Goal: Task Accomplishment & Management: Use online tool/utility

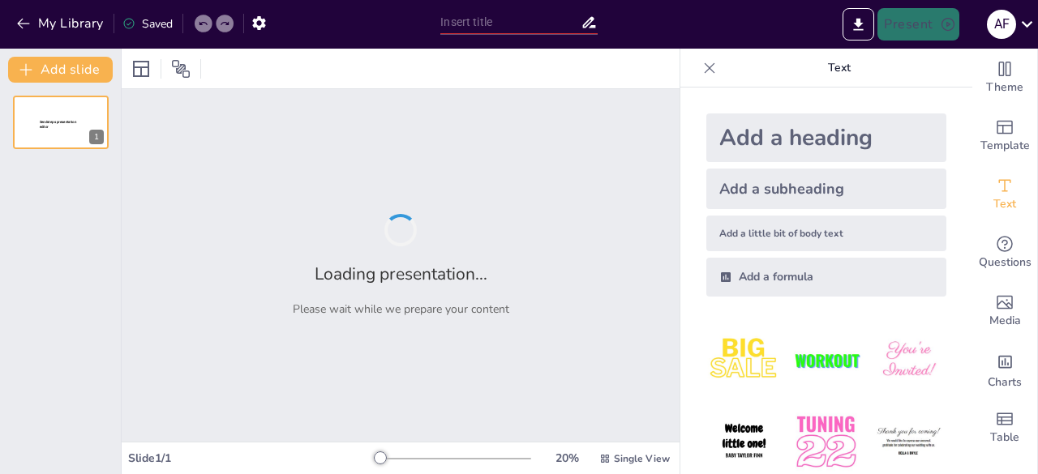
type input "Revolución de la IA en el Diseño Digital: Filtros y Efectos Visuales"
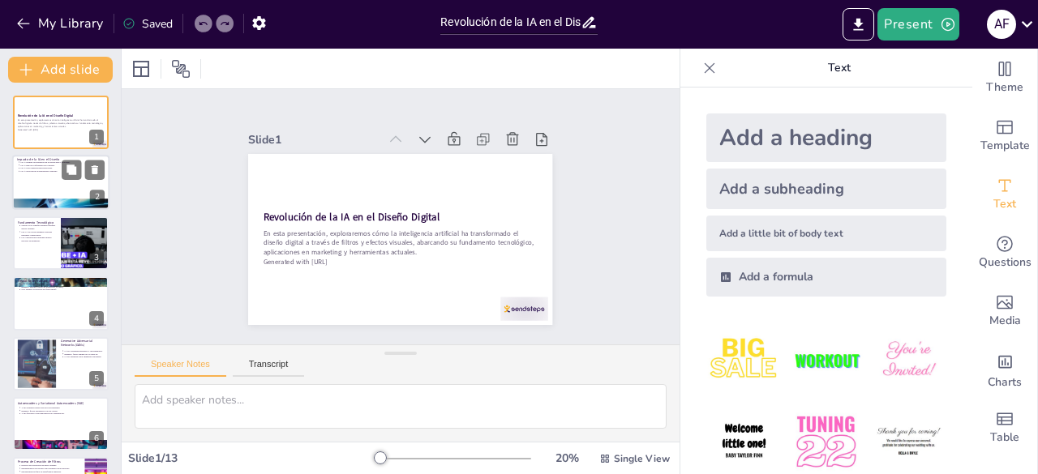
click at [51, 162] on p "La IA permite personalización en publicidad y branding." at bounding box center [62, 162] width 84 height 3
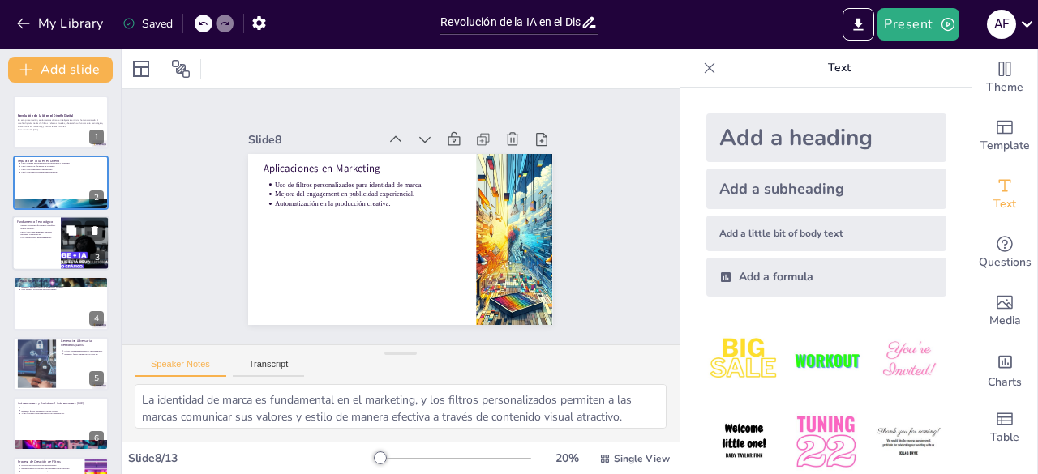
click at [31, 255] on div at bounding box center [60, 243] width 97 height 55
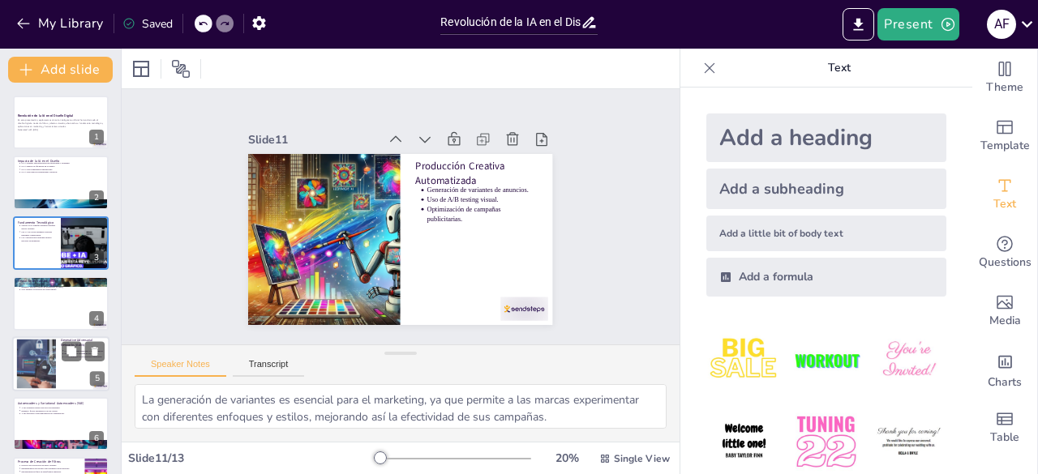
click at [41, 349] on div at bounding box center [36, 363] width 94 height 49
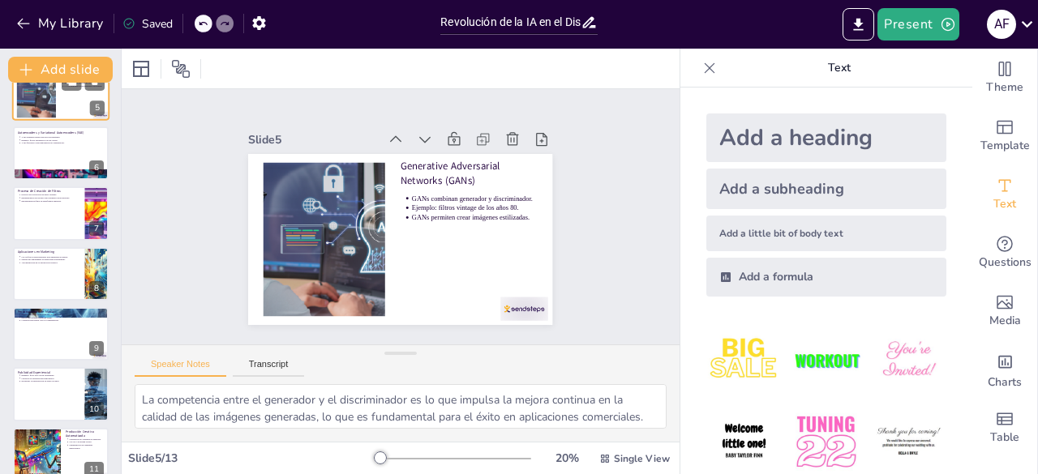
scroll to position [341, 0]
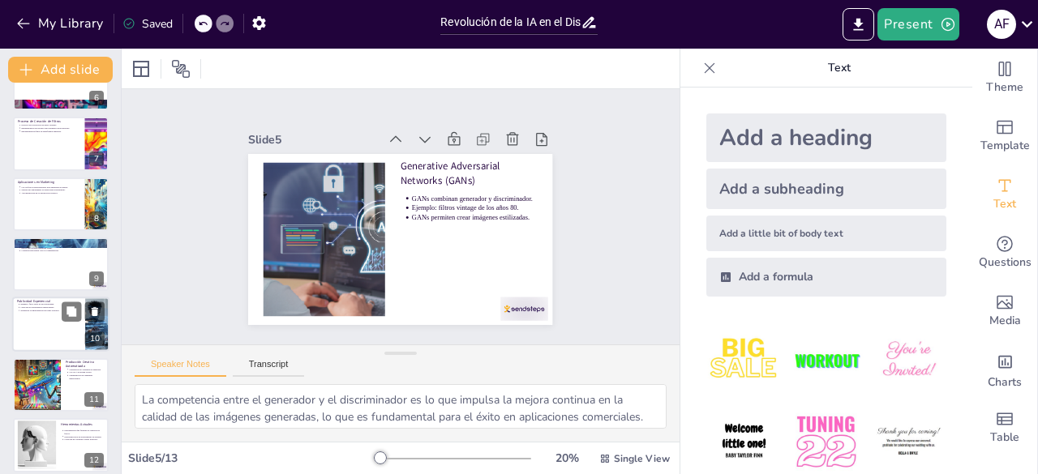
click at [44, 330] on div at bounding box center [60, 325] width 97 height 55
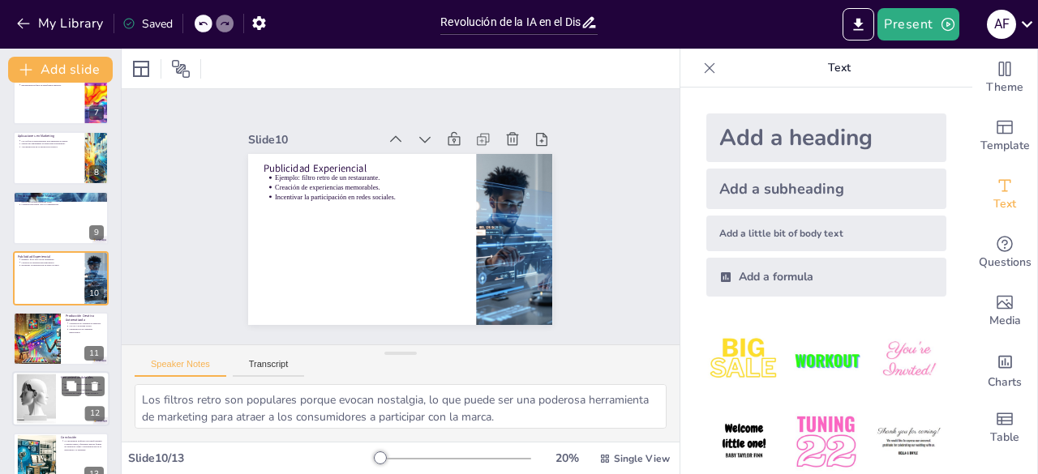
scroll to position [411, 0]
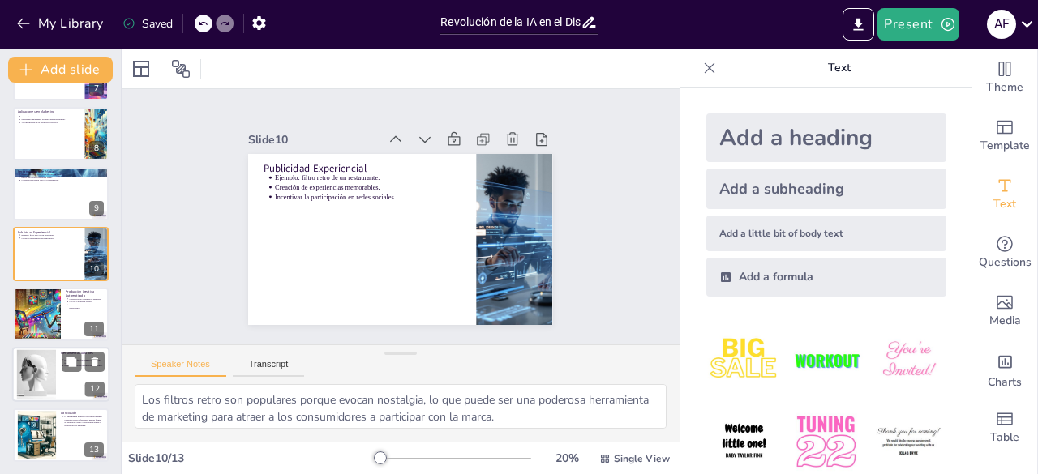
click at [45, 396] on div at bounding box center [37, 374] width 87 height 49
type textarea "Las herramientas son fundamentales en el diseño moderno, ya que permiten a los …"
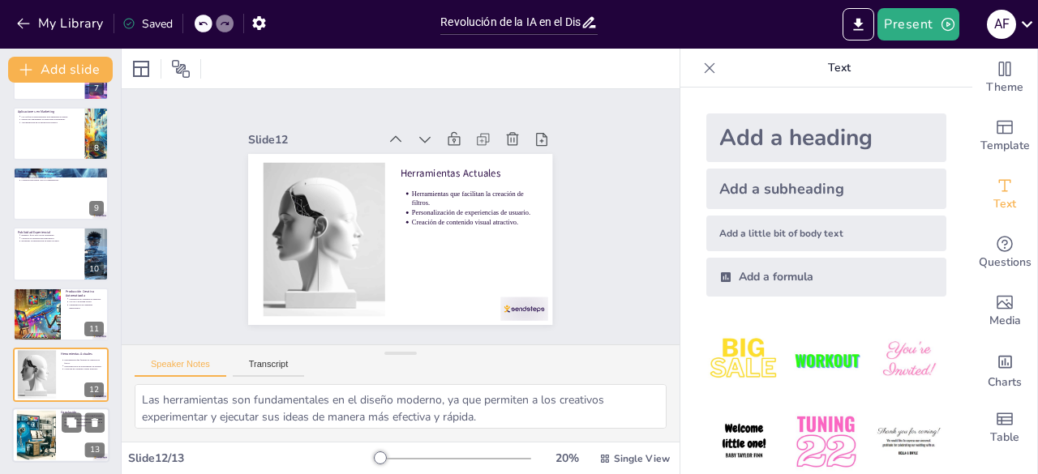
click at [49, 421] on div at bounding box center [35, 434] width 93 height 49
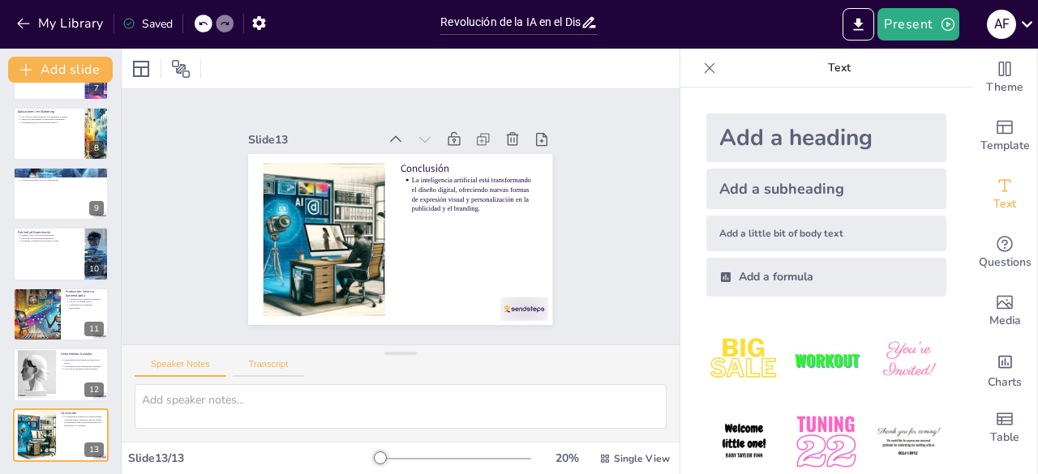
click at [276, 368] on button "Transcript" at bounding box center [269, 368] width 72 height 18
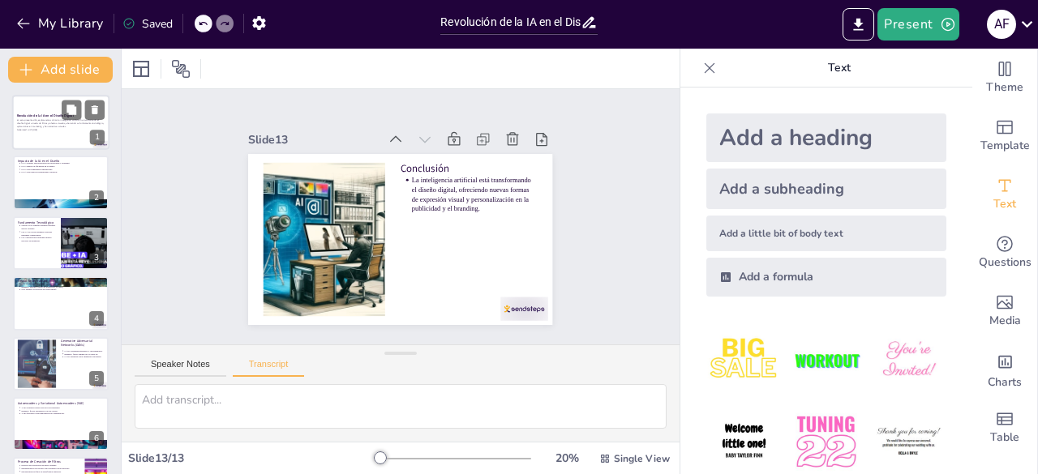
click at [36, 129] on p "Generated with [URL]" at bounding box center [61, 129] width 88 height 3
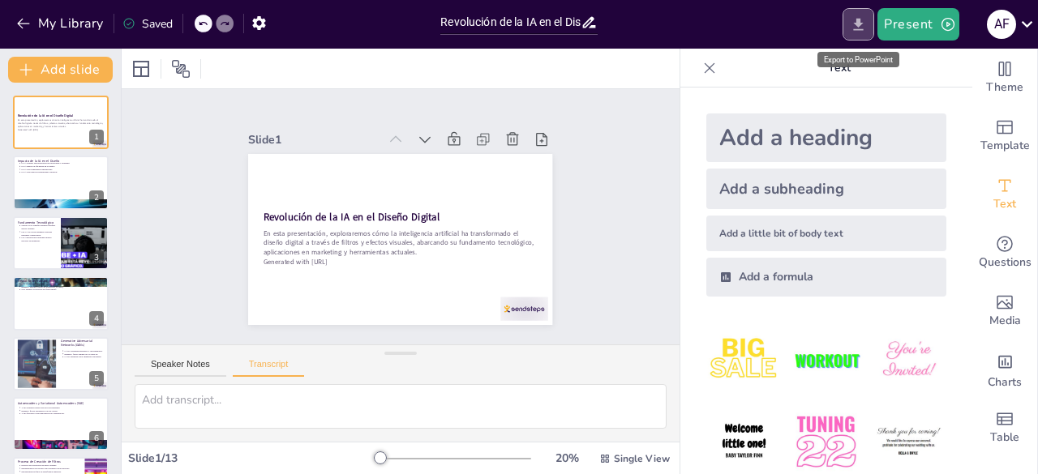
click at [855, 12] on button "Export to PowerPoint" at bounding box center [858, 24] width 32 height 32
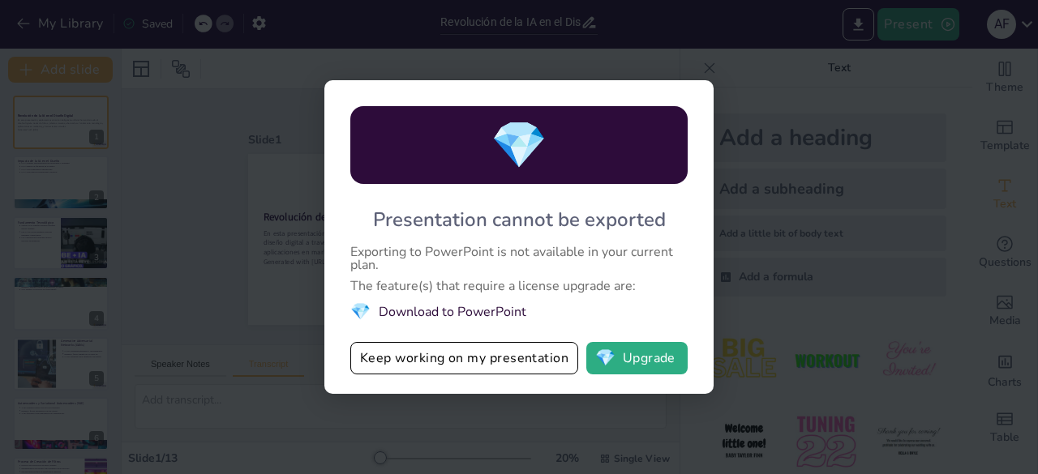
click at [763, 41] on div "💎 Presentation cannot be exported Exporting to PowerPoint is not available in y…" at bounding box center [519, 237] width 1038 height 474
drag, startPoint x: 149, startPoint y: 169, endPoint x: 155, endPoint y: 179, distance: 11.3
click at [155, 179] on div "💎 Presentation cannot be exported Exporting to PowerPoint is not available in y…" at bounding box center [519, 237] width 1038 height 474
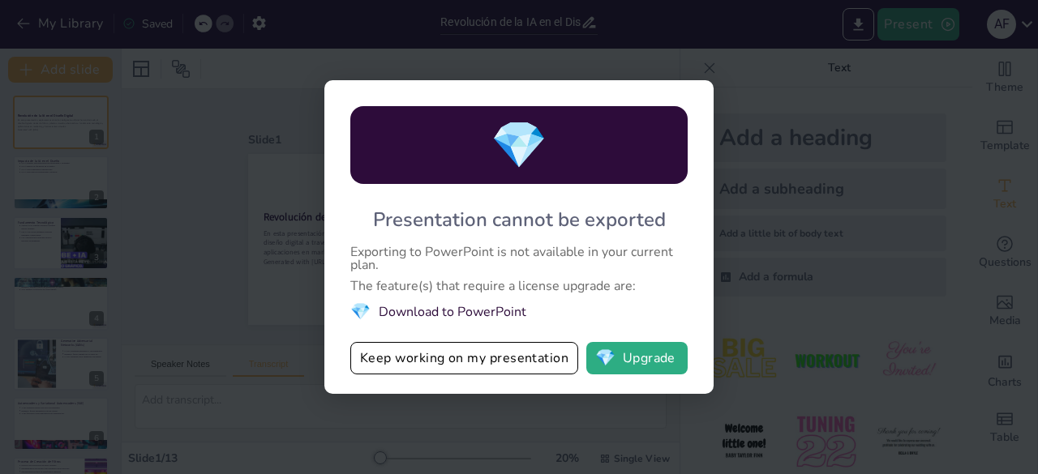
click at [692, 68] on div "💎 Presentation cannot be exported Exporting to PowerPoint is not available in y…" at bounding box center [519, 237] width 1038 height 474
click at [700, 71] on div "💎 Presentation cannot be exported Exporting to PowerPoint is not available in y…" at bounding box center [519, 237] width 1038 height 474
click at [697, 99] on div "💎 Presentation cannot be exported Exporting to PowerPoint is not available in y…" at bounding box center [518, 237] width 389 height 314
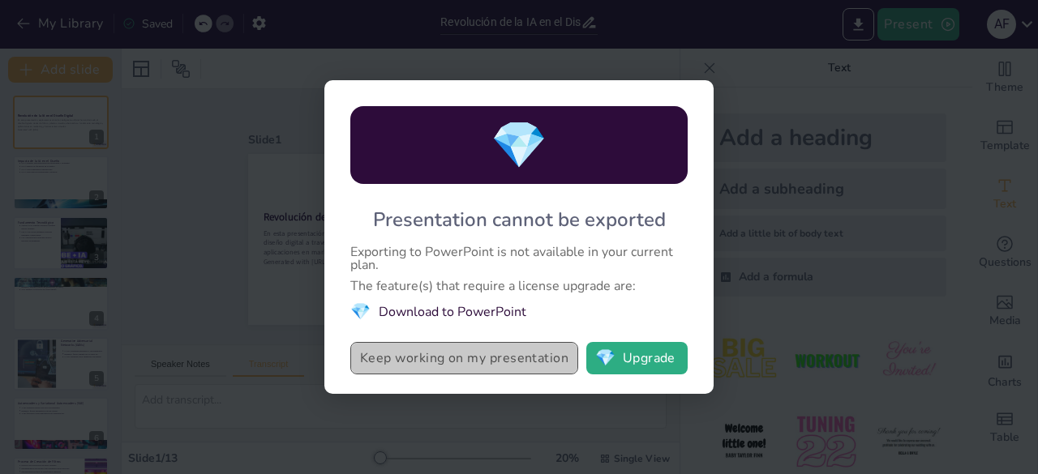
click at [499, 370] on button "Keep working on my presentation" at bounding box center [464, 358] width 228 height 32
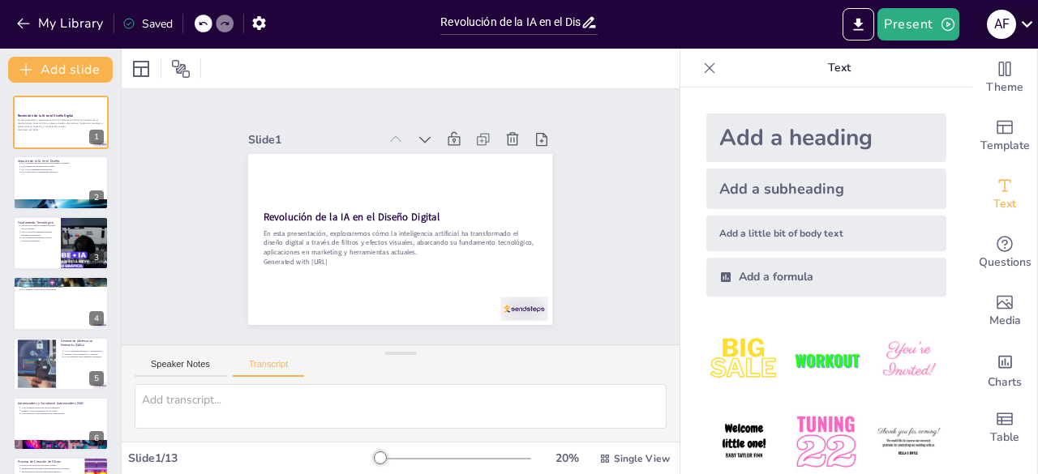
click at [1031, 28] on icon at bounding box center [1027, 24] width 22 height 22
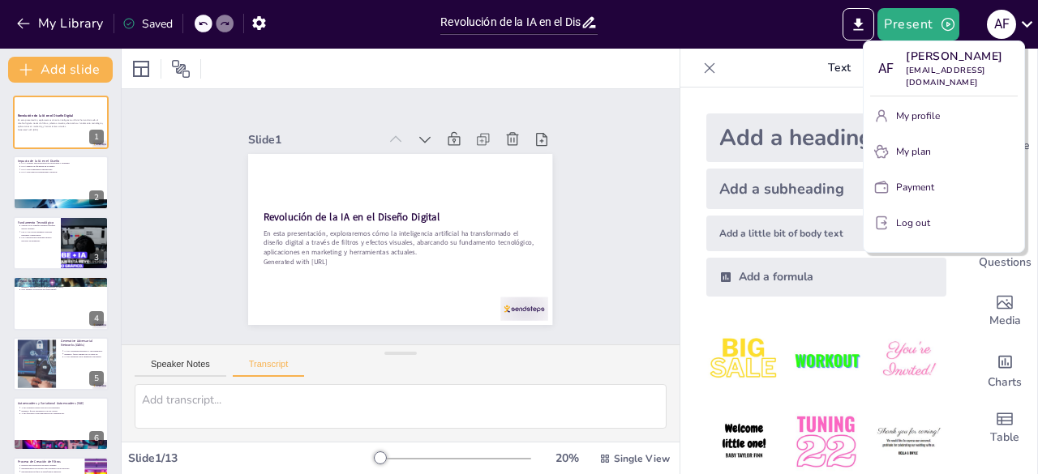
click at [815, 85] on div at bounding box center [519, 237] width 1038 height 474
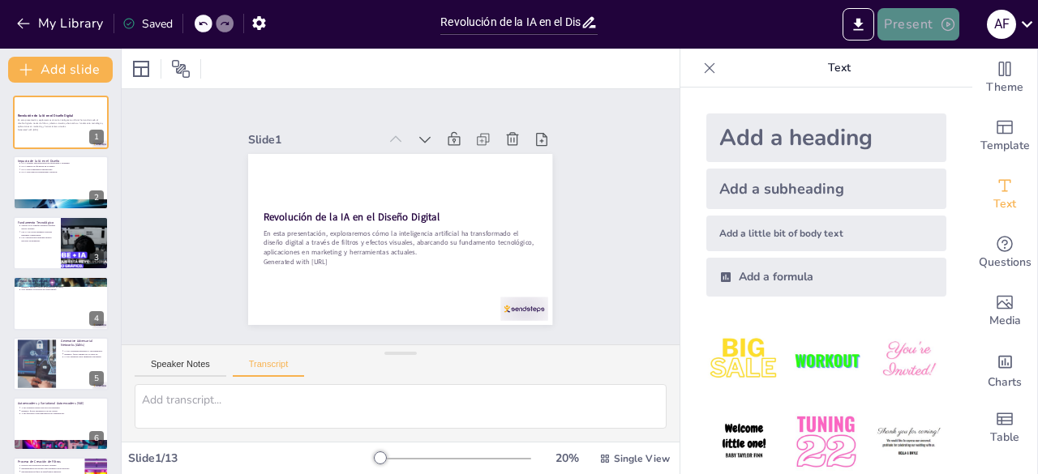
click at [947, 19] on icon "button" at bounding box center [947, 24] width 13 height 13
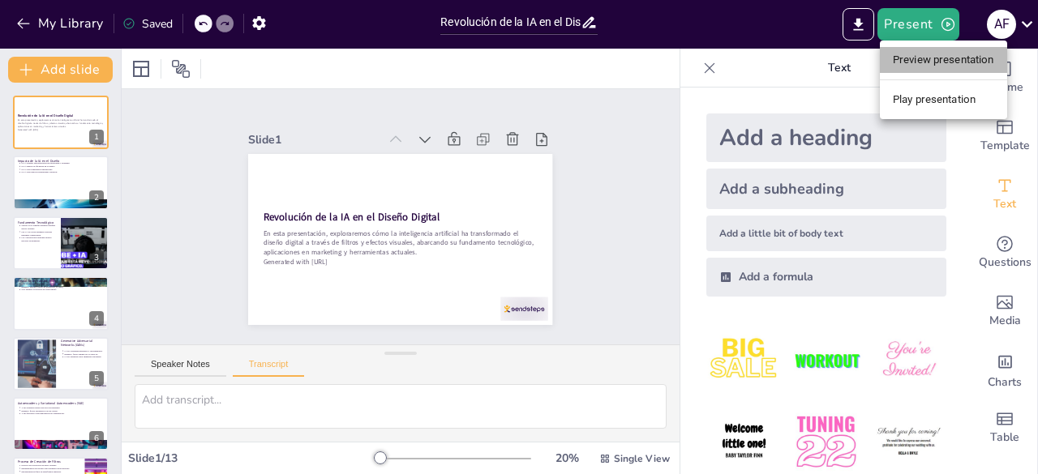
click at [934, 56] on li "Preview presentation" at bounding box center [943, 60] width 127 height 26
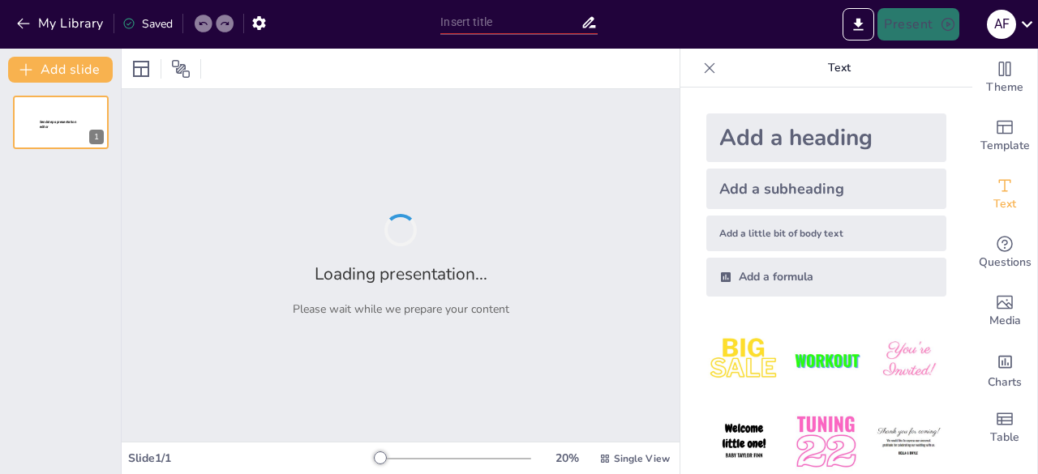
type input "Revolución de la IA en el Diseño Digital: Filtros y Efectos Visuales"
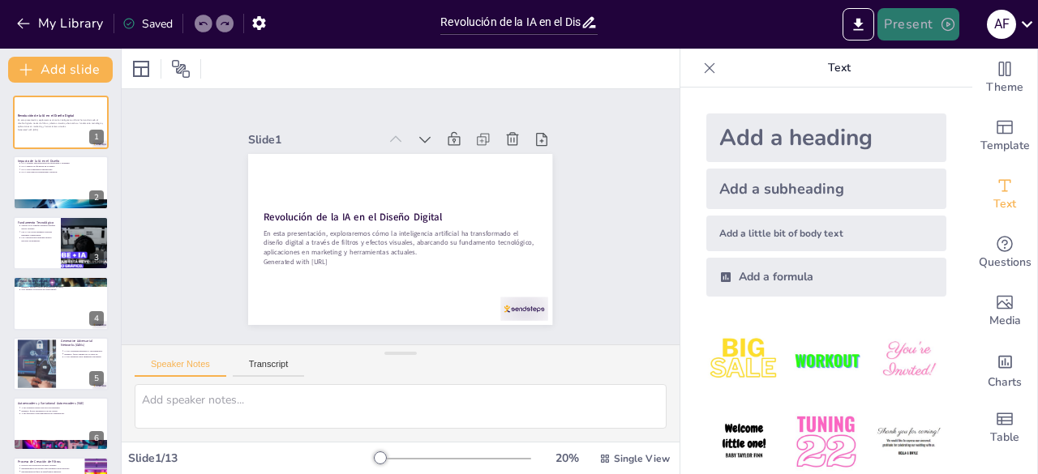
click at [932, 25] on button "Present" at bounding box center [917, 24] width 81 height 32
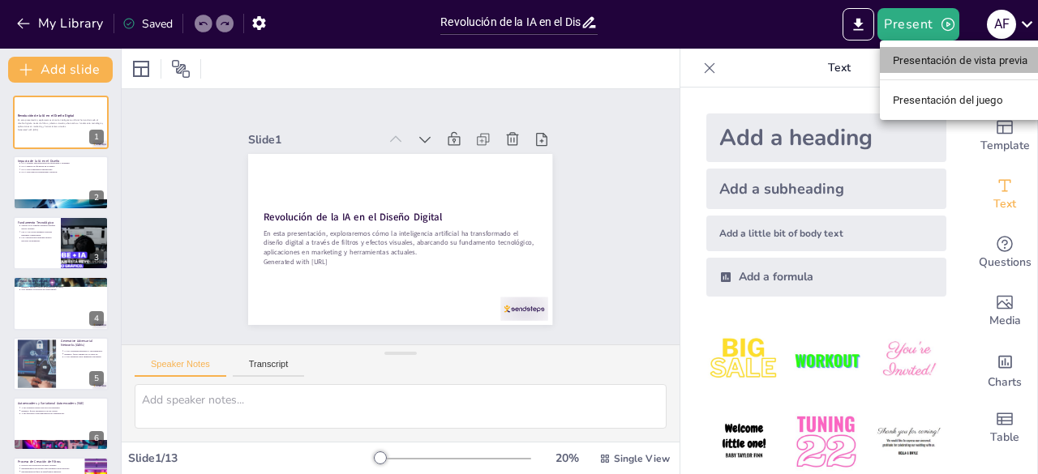
click at [916, 52] on font "Presentación de vista previa" at bounding box center [960, 60] width 135 height 16
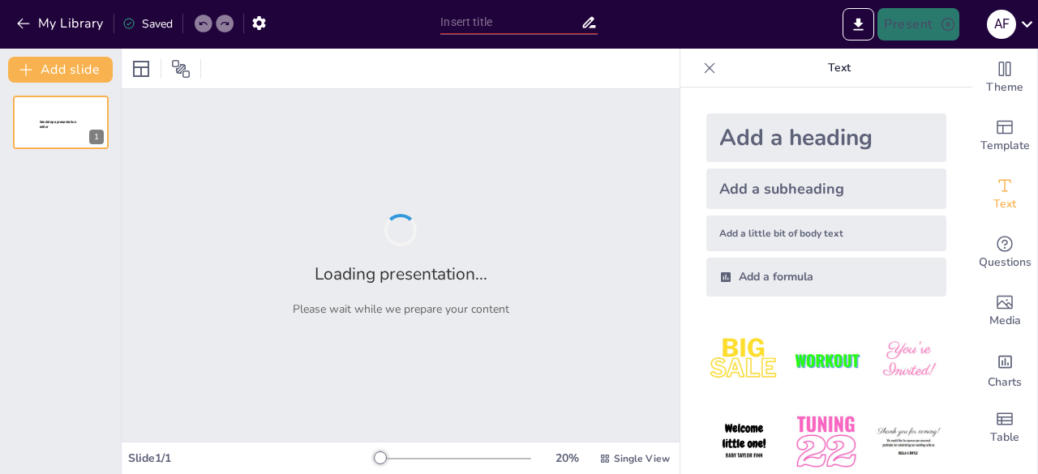
type input "Revolución de la IA en el Diseño Digital: Filtros y Efectos Visuales"
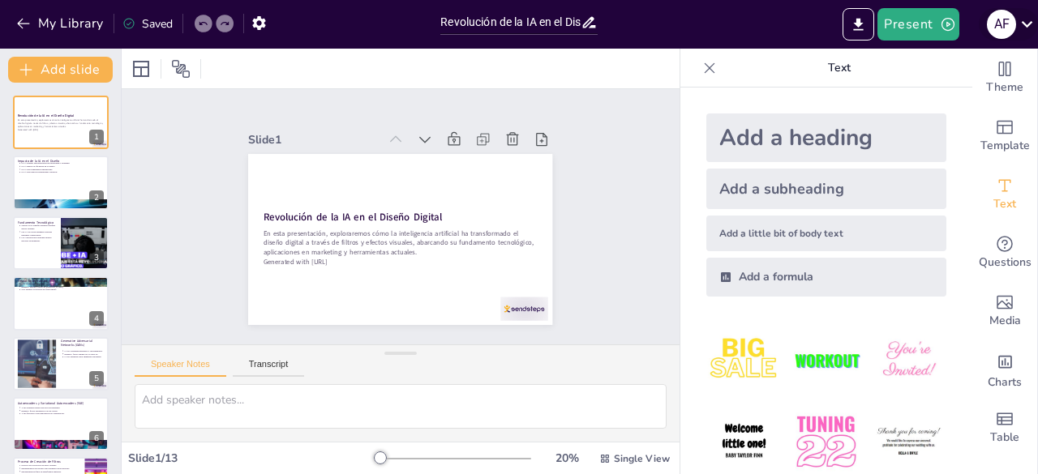
click at [1024, 29] on icon at bounding box center [1027, 24] width 22 height 22
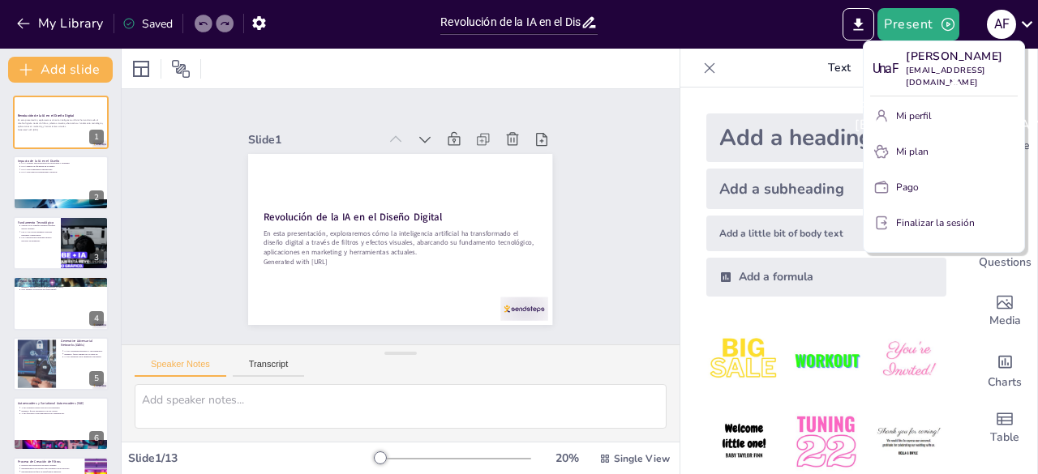
click at [936, 98] on font "[PERSON_NAME]" at bounding box center [912, 107] width 115 height 18
click at [175, 22] on div at bounding box center [519, 237] width 1038 height 474
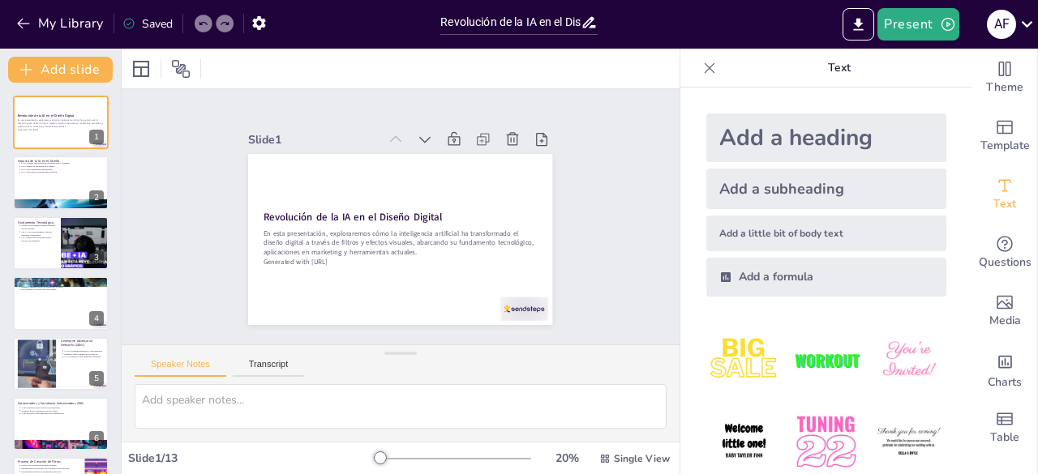
click at [147, 22] on div "Saved" at bounding box center [147, 23] width 50 height 15
click at [1024, 20] on icon at bounding box center [1027, 24] width 22 height 22
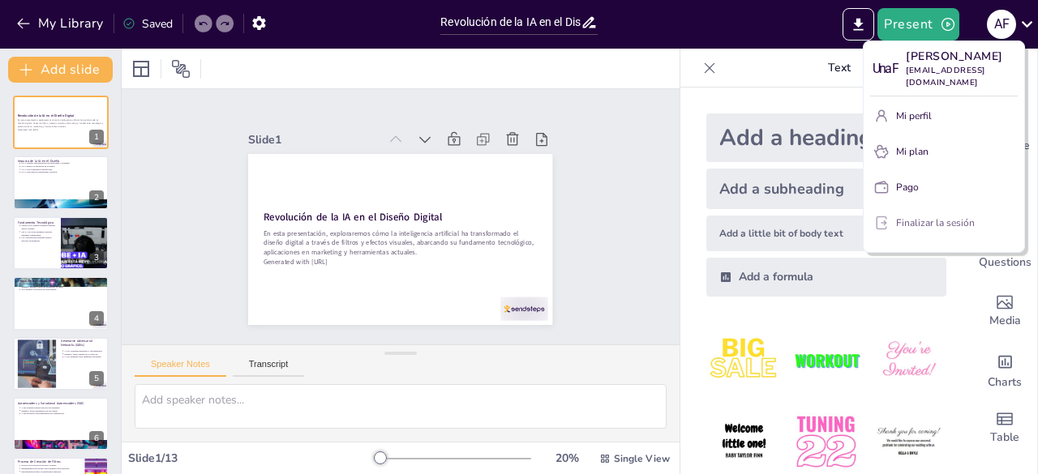
click at [963, 216] on font "Finalizar la sesión" at bounding box center [935, 222] width 79 height 13
